Goal: Information Seeking & Learning: Understand process/instructions

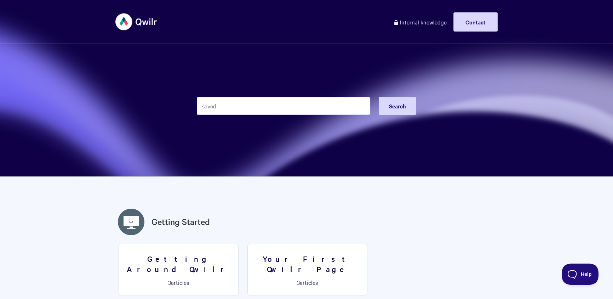
type input "saved"
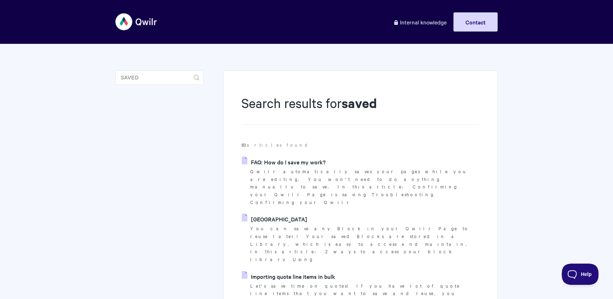
click at [291, 213] on link "[GEOGRAPHIC_DATA]" at bounding box center [274, 218] width 65 height 11
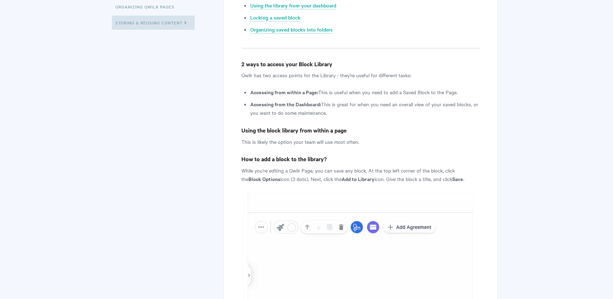
scroll to position [330, 0]
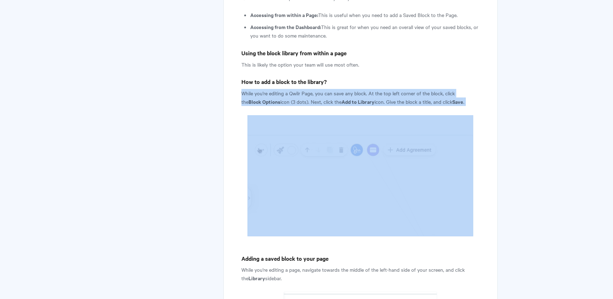
drag, startPoint x: 239, startPoint y: 92, endPoint x: 377, endPoint y: 163, distance: 155.1
copy article "While you're editing a Qwilr Page, you can save any block. At the top left corn…"
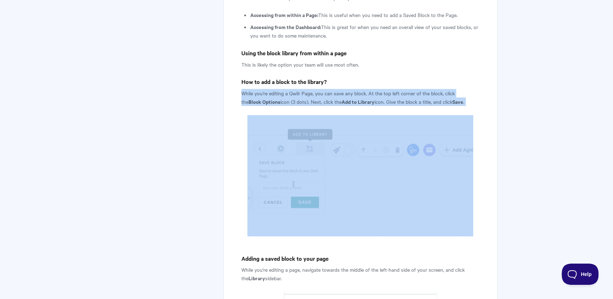
click at [297, 162] on img at bounding box center [360, 175] width 226 height 121
click at [387, 115] on img at bounding box center [360, 175] width 226 height 121
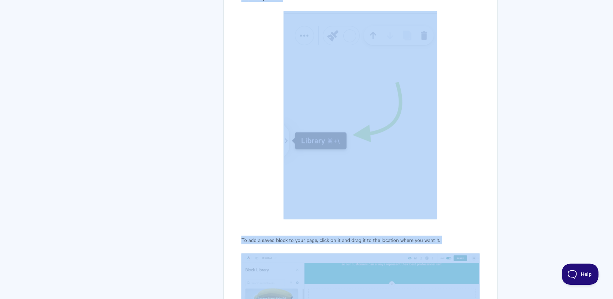
scroll to position [689, 0]
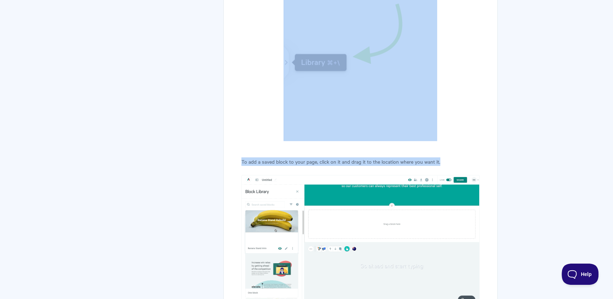
drag, startPoint x: 245, startPoint y: 145, endPoint x: 454, endPoint y: 160, distance: 210.0
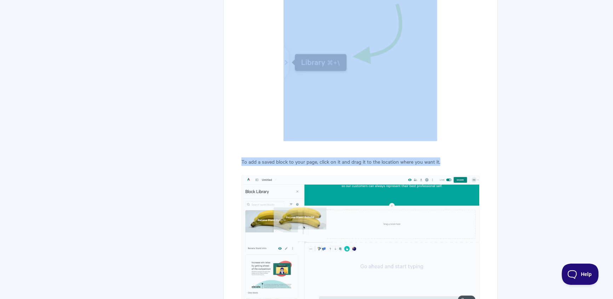
copy article "While you're editing a page, navigate towards the middle of the left-hand side …"
